Goal: Task Accomplishment & Management: Use online tool/utility

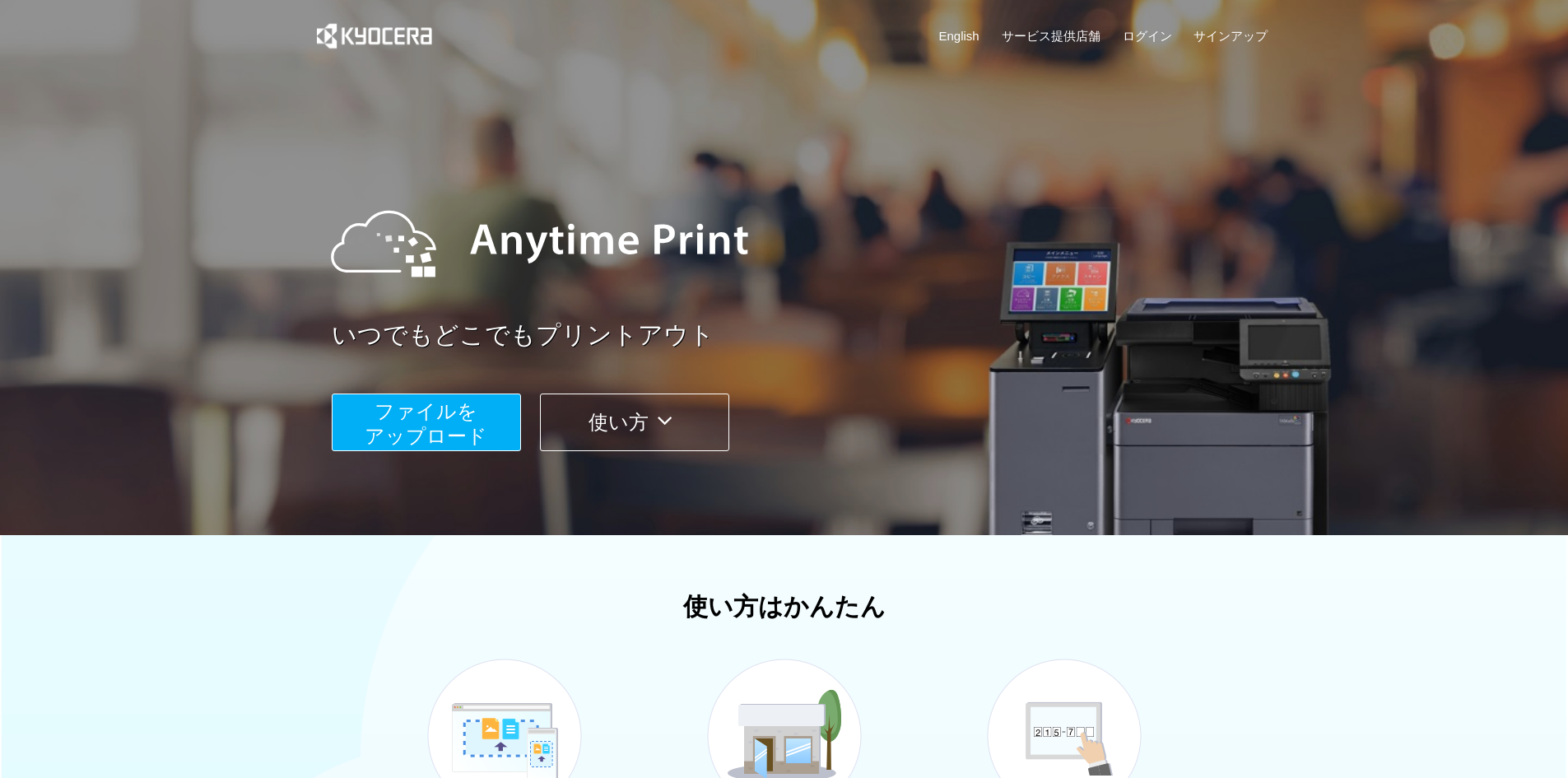
click at [418, 431] on span "ファイルを ​​アップロード" at bounding box center [426, 423] width 123 height 47
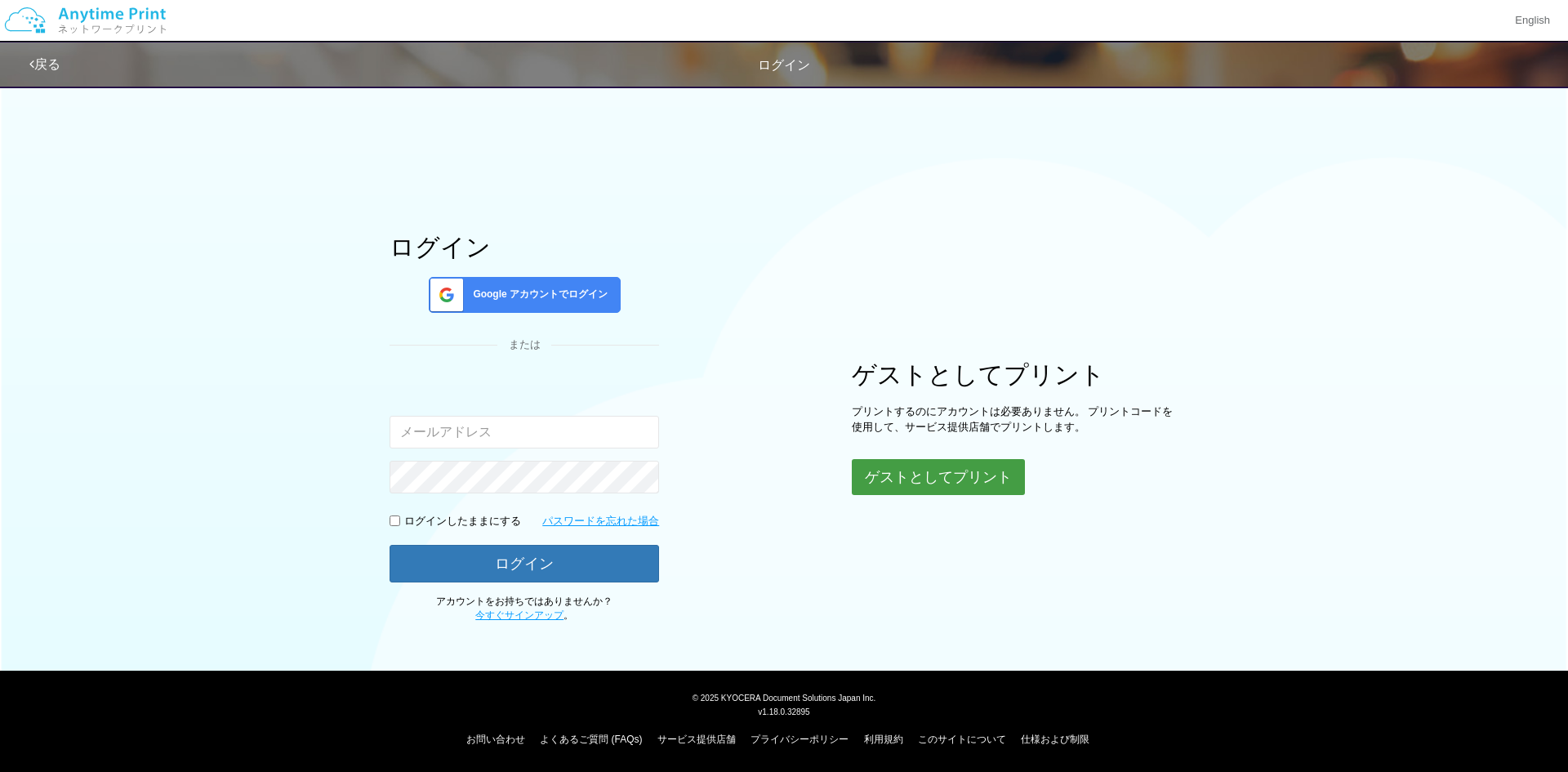
click at [959, 482] on button "ゲストとしてプリント" at bounding box center [938, 477] width 173 height 36
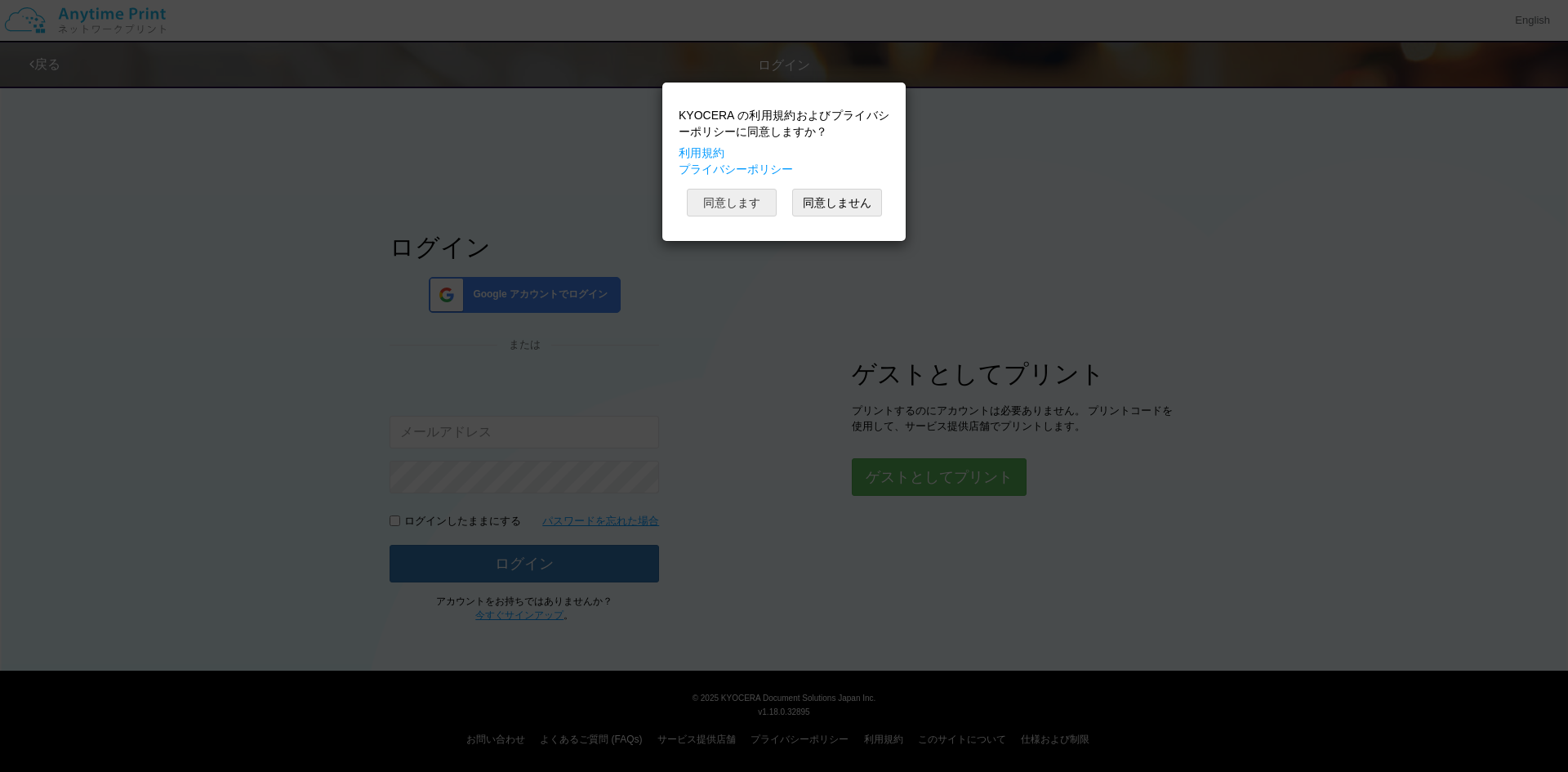
click at [752, 207] on button "同意します" at bounding box center [731, 203] width 90 height 28
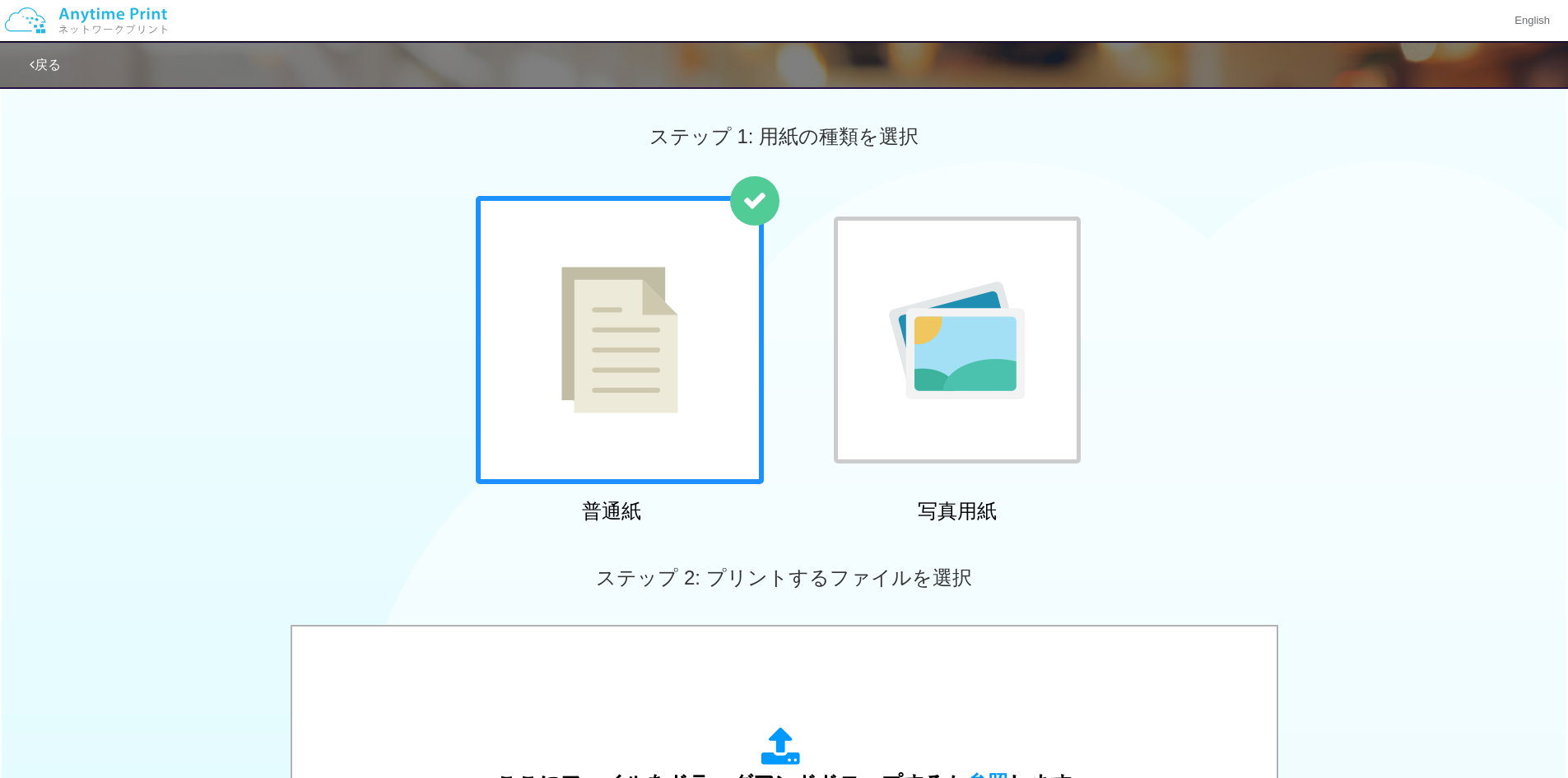
scroll to position [329, 0]
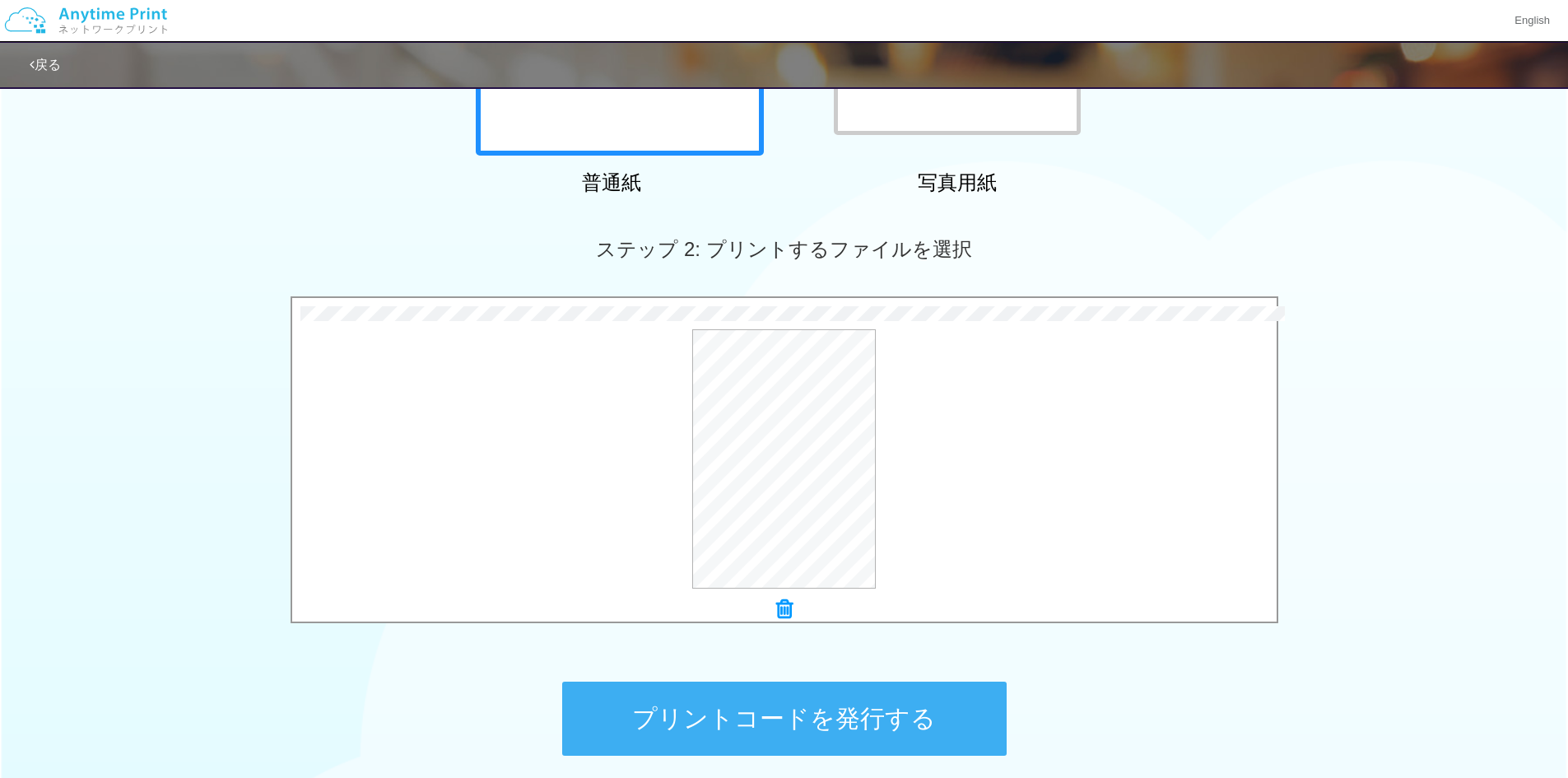
click at [893, 725] on button "プリントコードを発行する" at bounding box center [784, 719] width 445 height 74
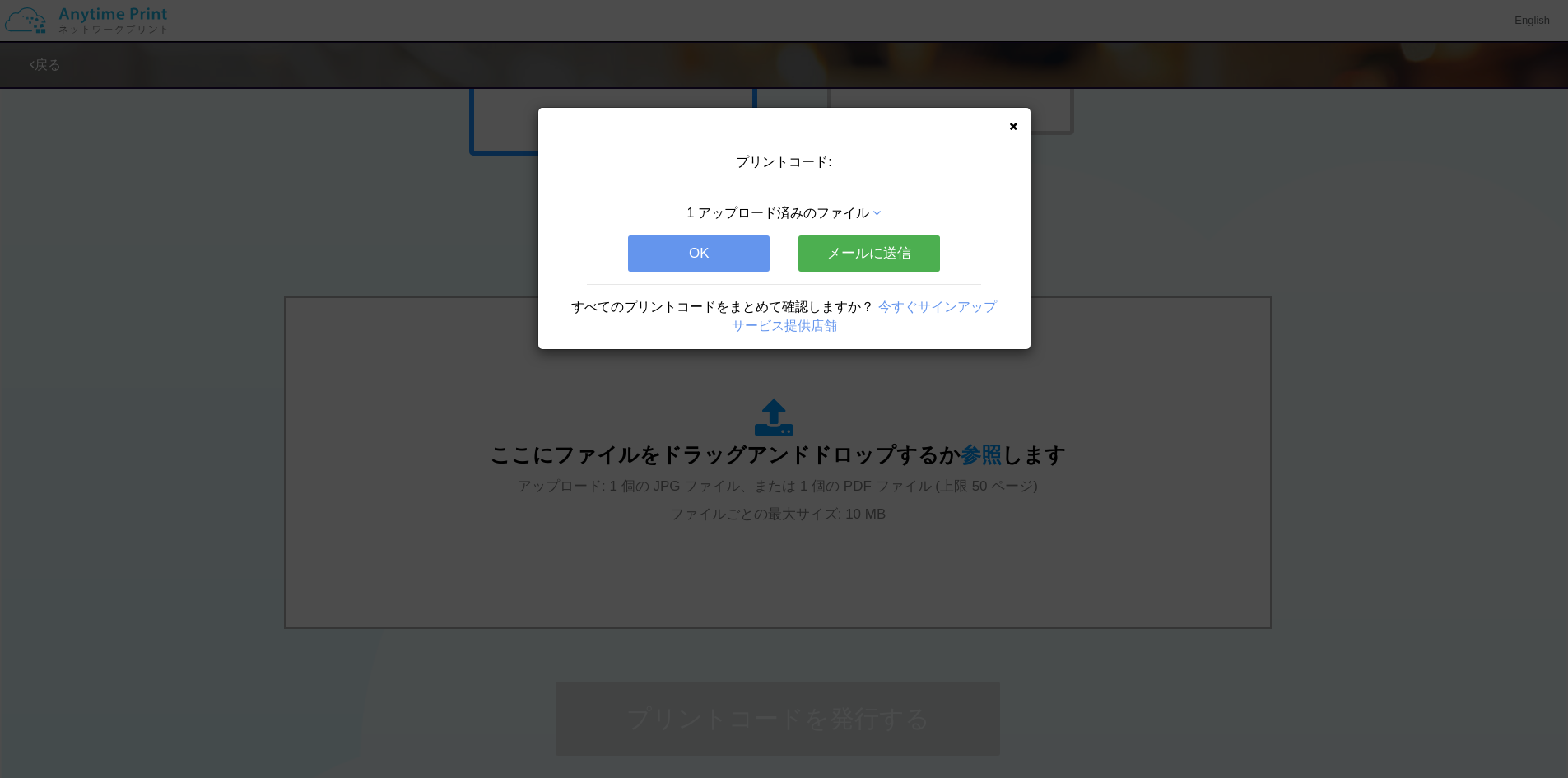
scroll to position [0, 0]
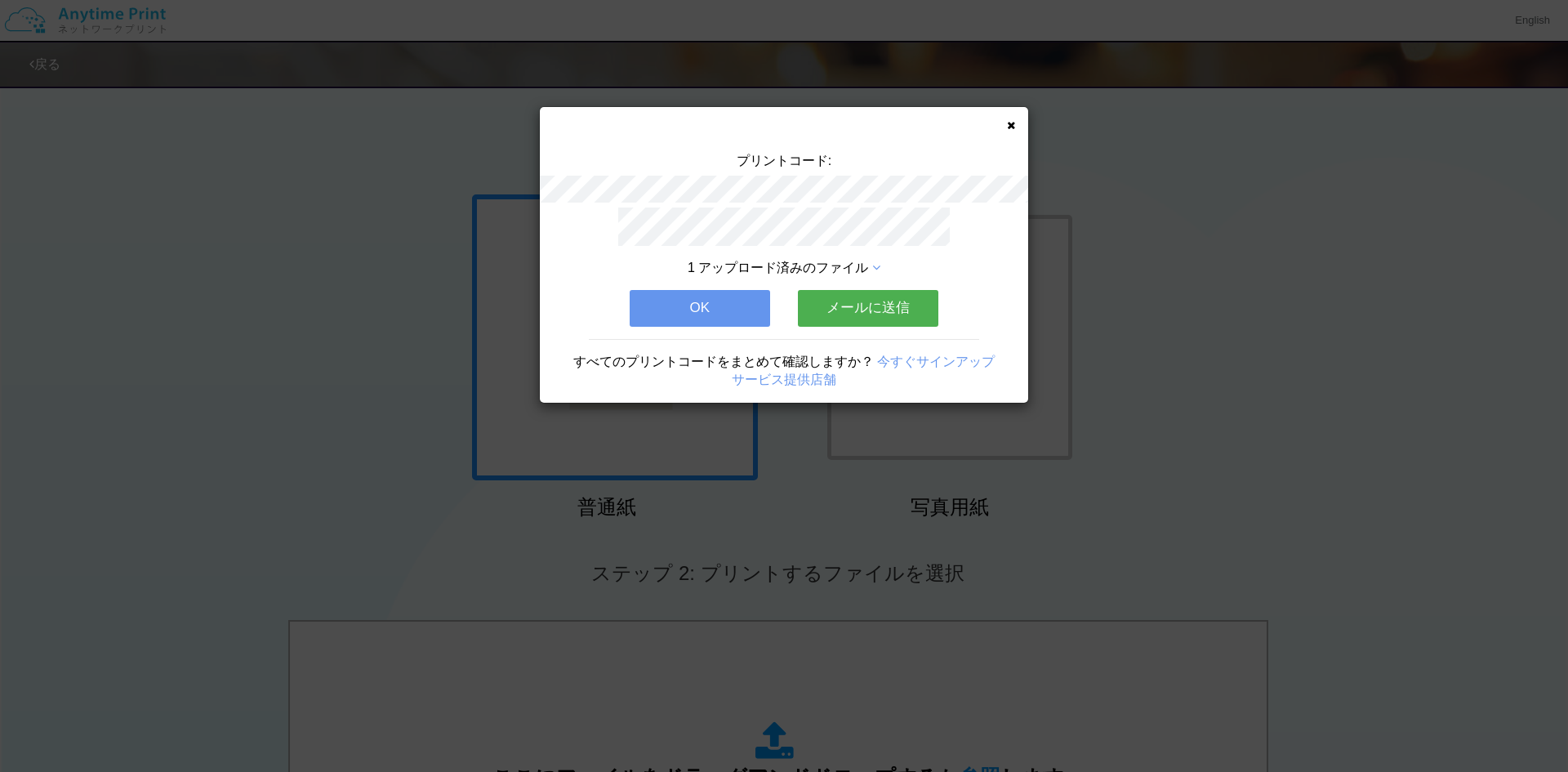
click at [736, 304] on button "OK" at bounding box center [701, 307] width 141 height 36
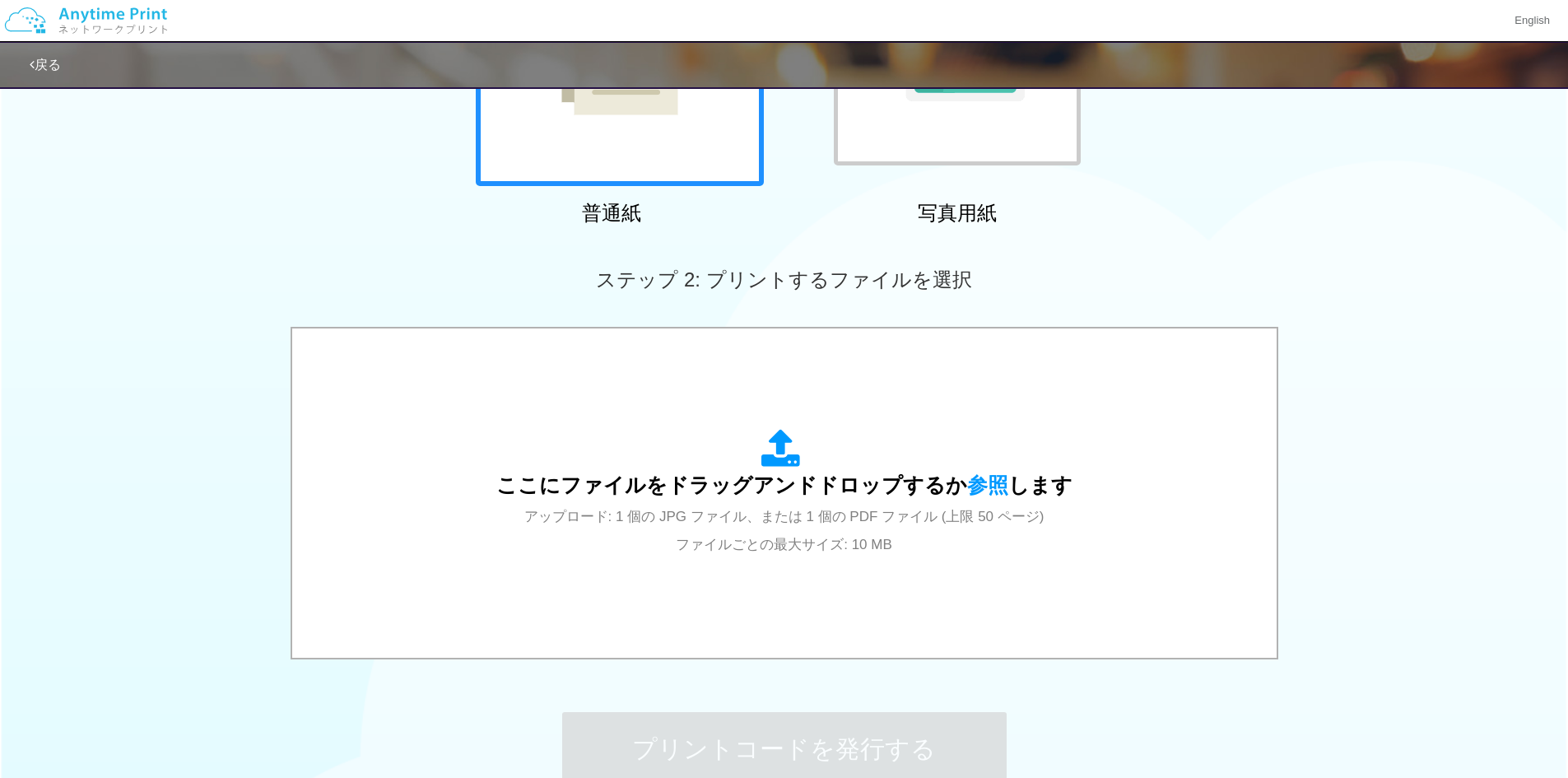
scroll to position [302, 0]
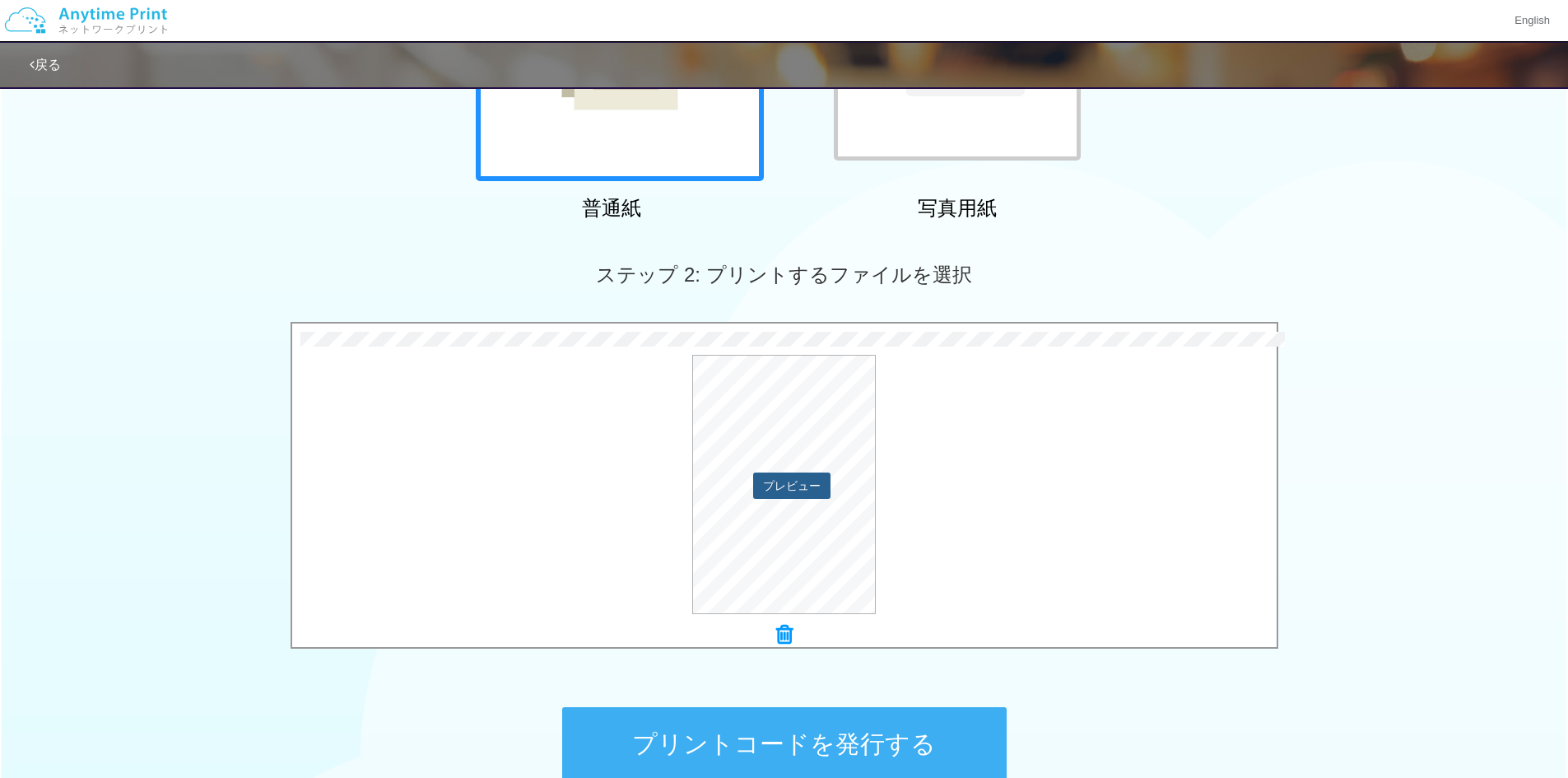
click at [817, 488] on button "プレビュー" at bounding box center [792, 485] width 78 height 26
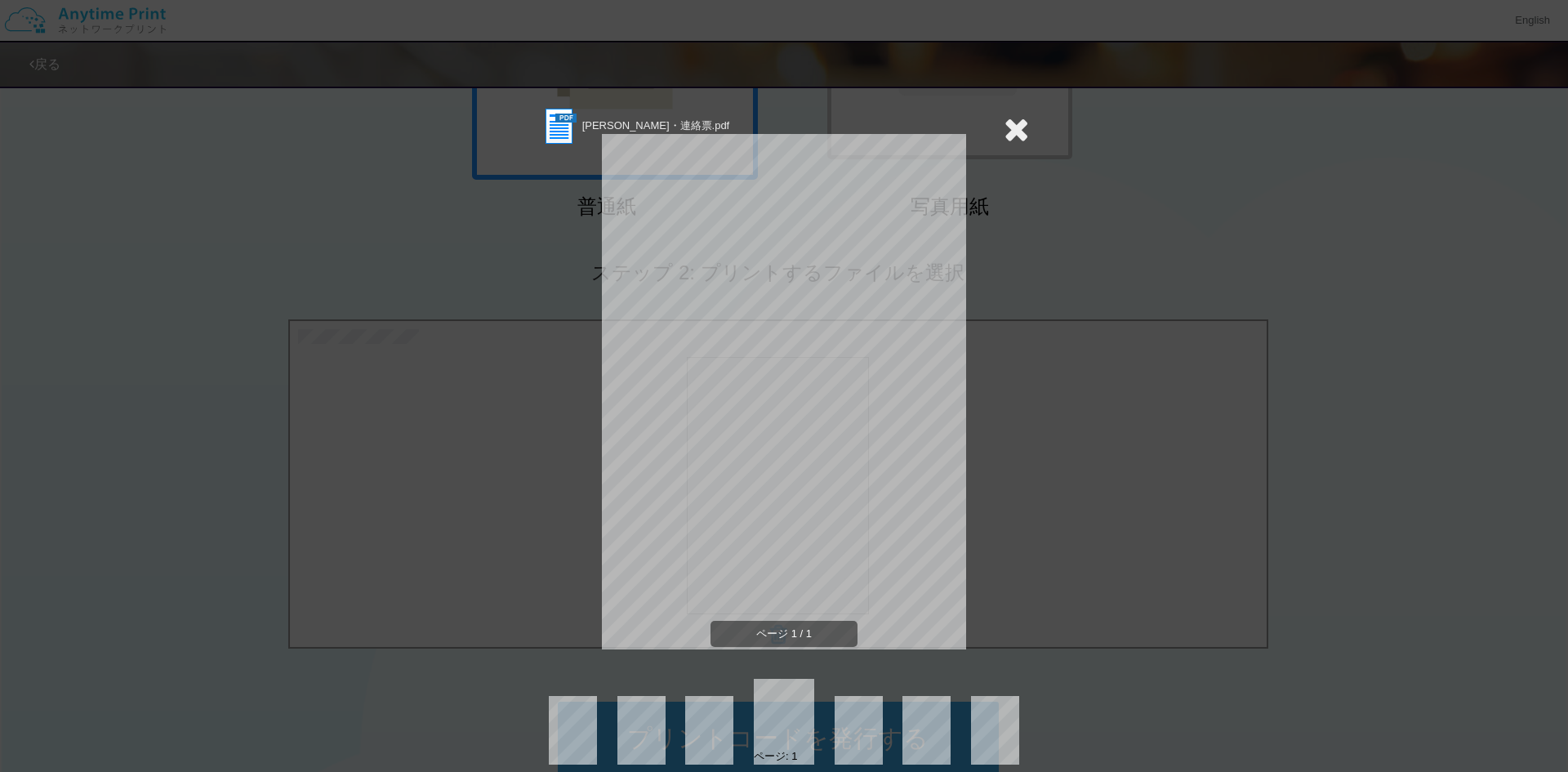
click at [1012, 123] on icon at bounding box center [1016, 129] width 25 height 33
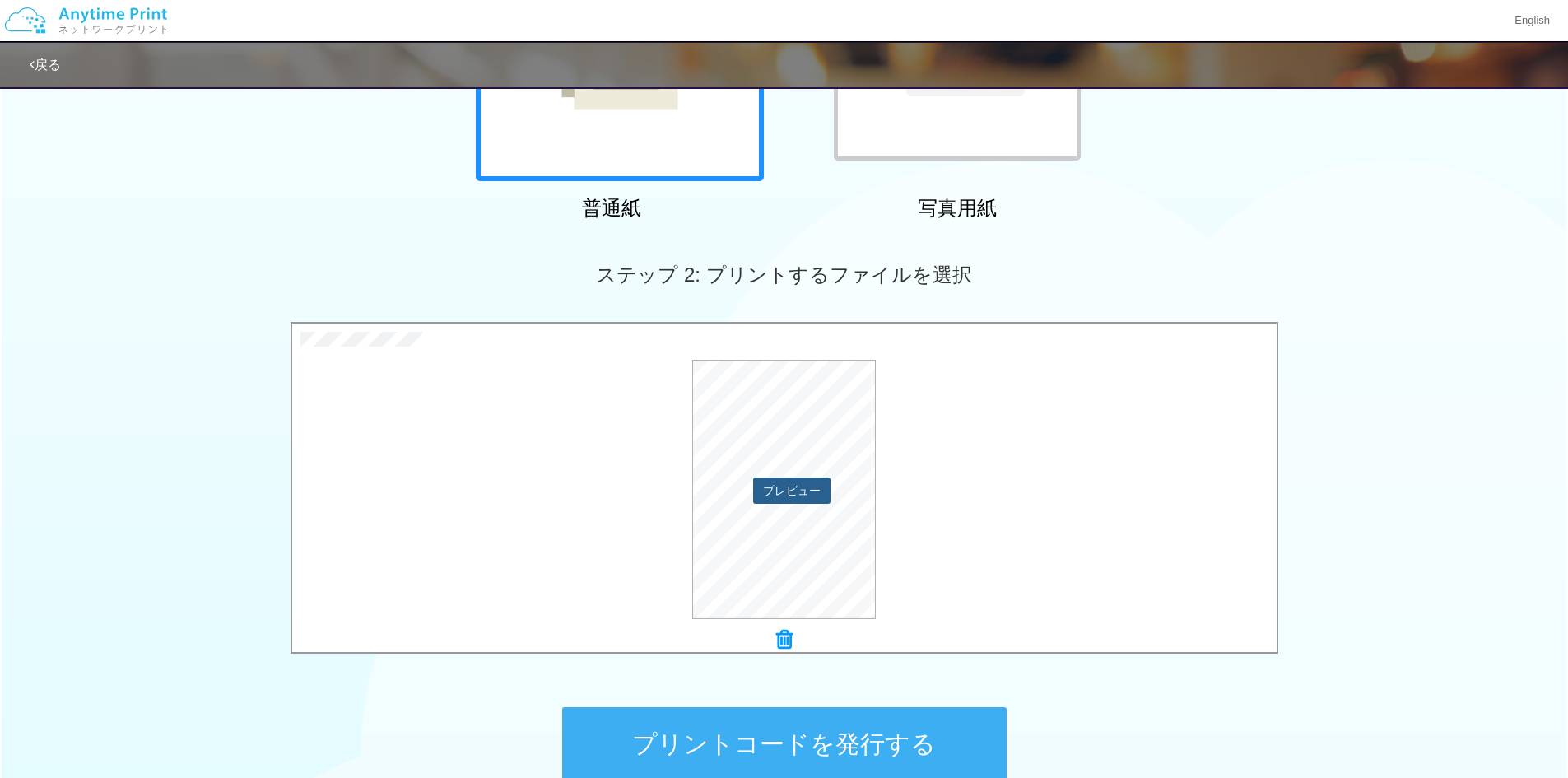
click at [787, 492] on button "プレビュー" at bounding box center [792, 490] width 78 height 26
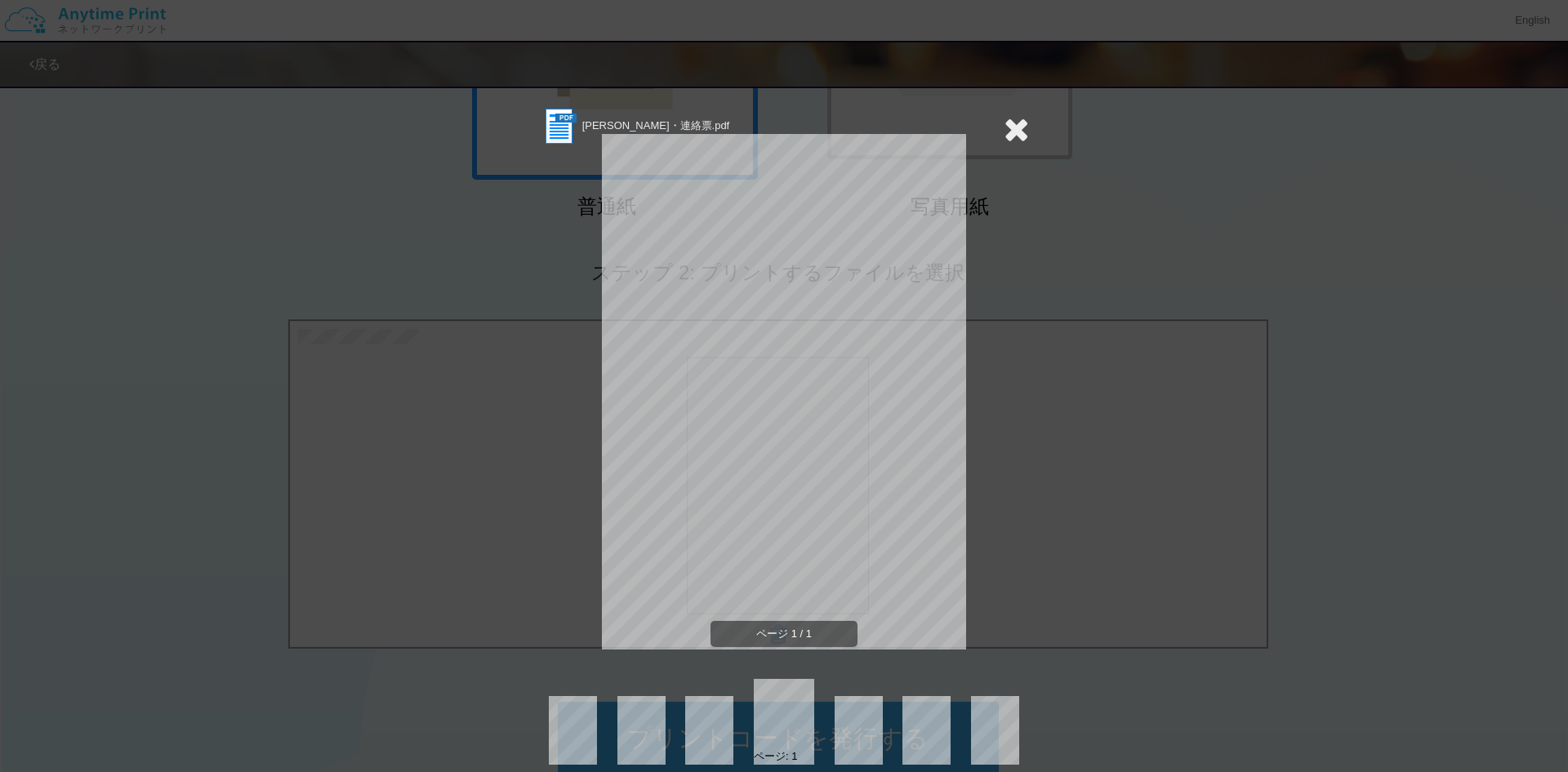
click at [1005, 120] on icon at bounding box center [1016, 129] width 25 height 33
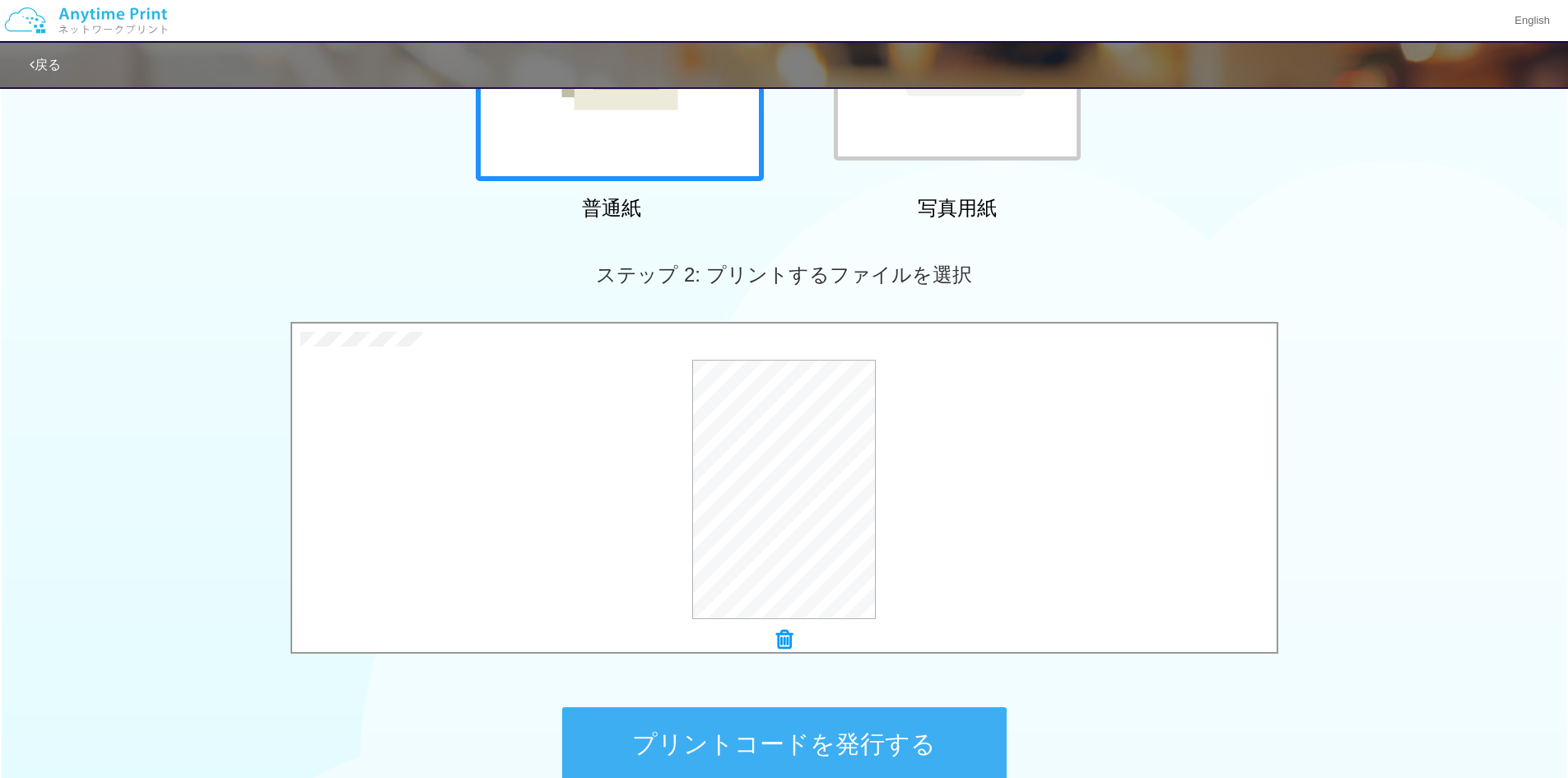
click at [905, 742] on button "プリントコードを発行する" at bounding box center [784, 744] width 445 height 74
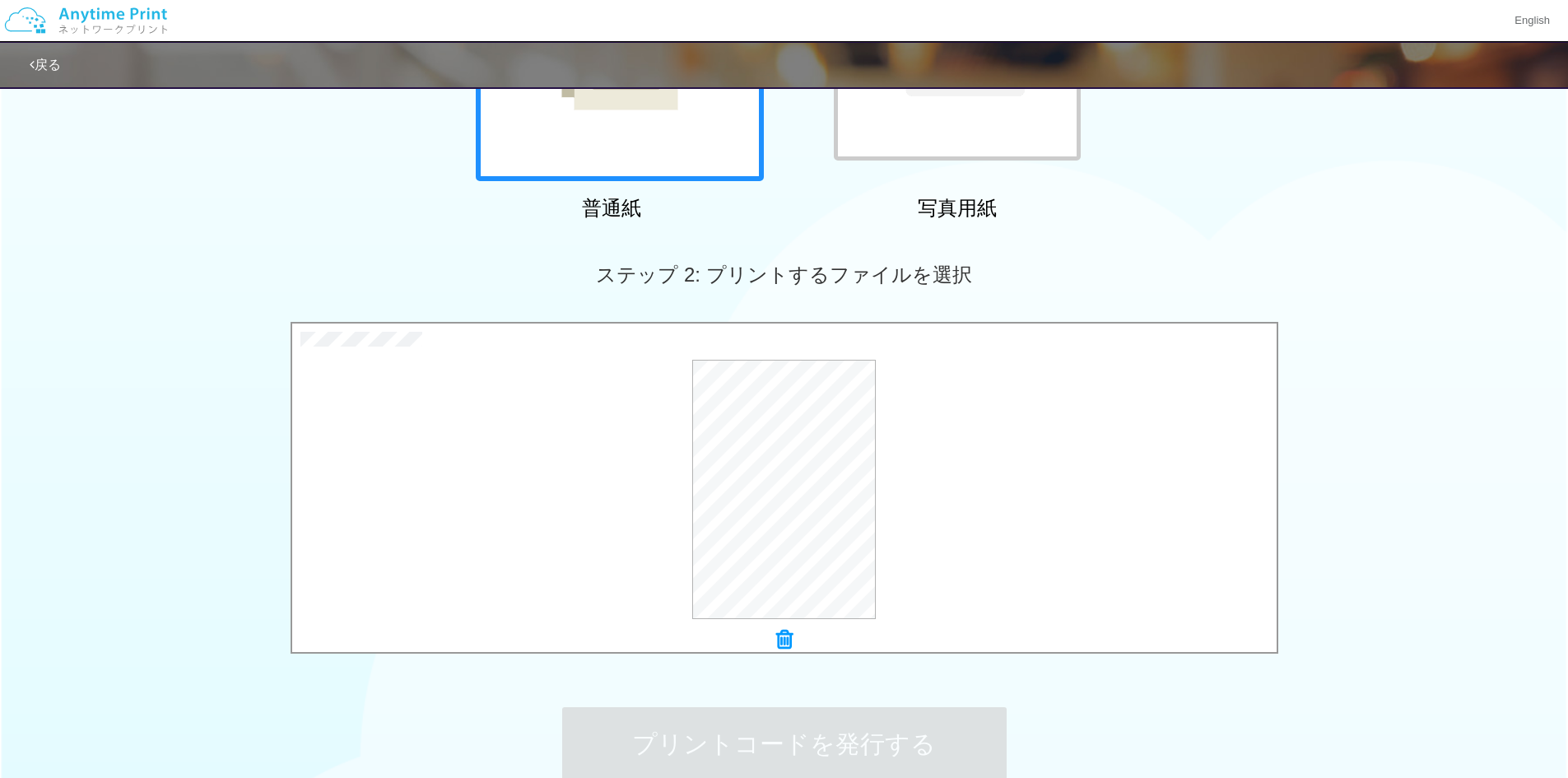
scroll to position [0, 0]
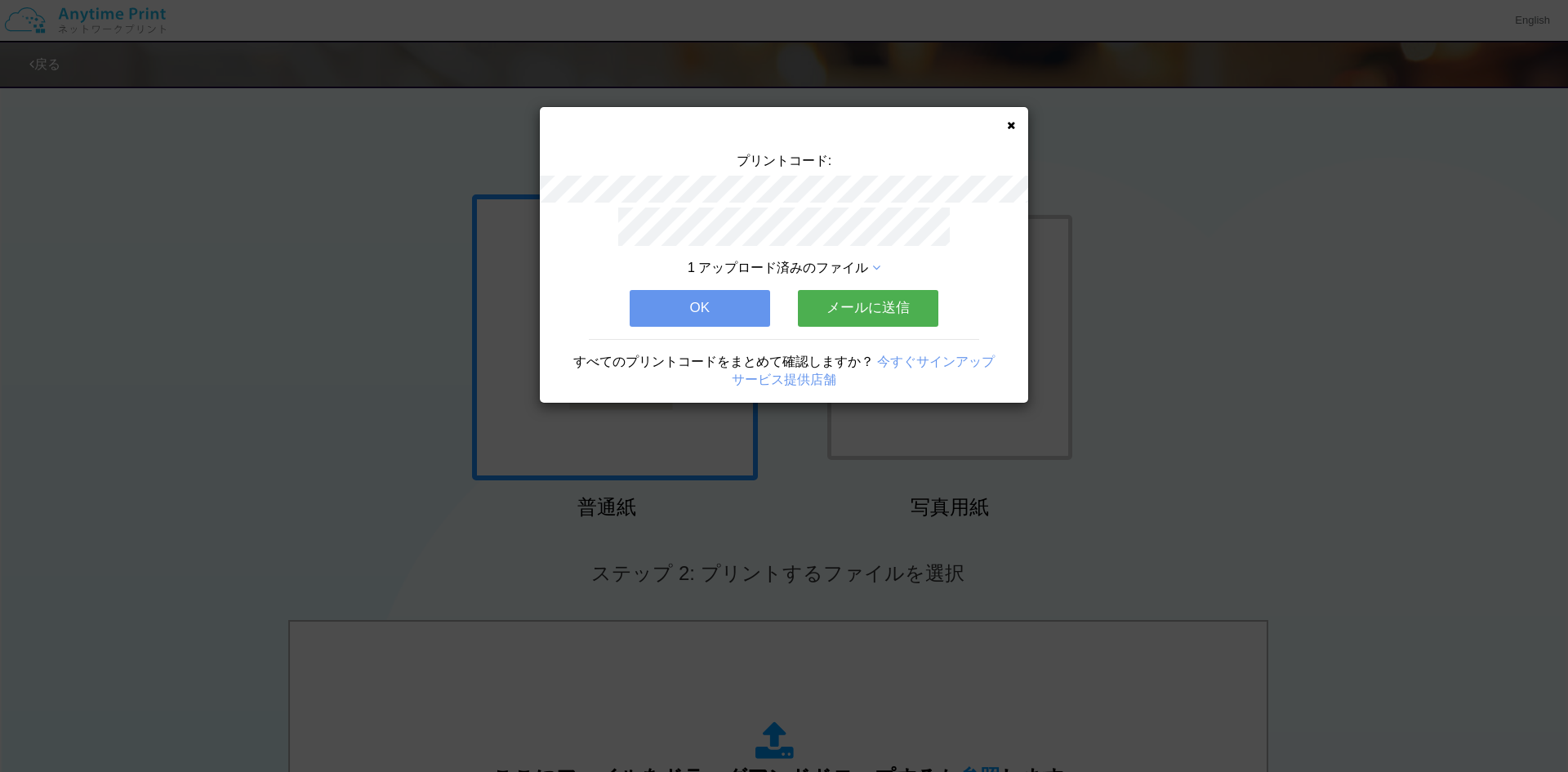
click at [603, 173] on div "プリントコード:" at bounding box center [784, 179] width 488 height 56
click at [730, 304] on button "OK" at bounding box center [701, 307] width 141 height 36
